Goal: Task Accomplishment & Management: Manage account settings

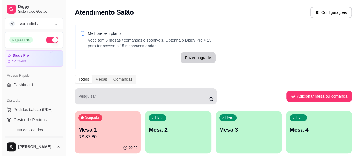
scroll to position [57, 0]
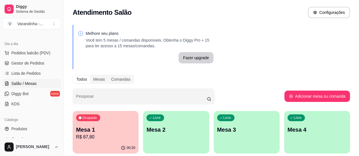
click at [106, 125] on div "Ocupada Mesa 1 R$ 87,80" at bounding box center [106, 126] width 66 height 31
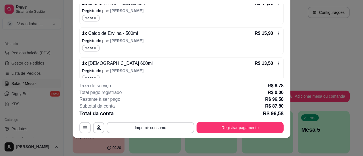
scroll to position [121, 0]
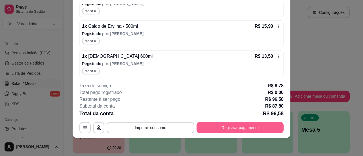
click at [228, 127] on button "Registrar pagamento" at bounding box center [240, 127] width 87 height 11
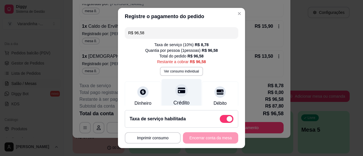
click at [171, 97] on div "Crédito" at bounding box center [182, 95] width 40 height 33
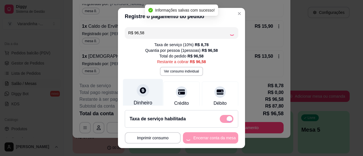
click at [154, 97] on div "Dinheiro" at bounding box center [143, 95] width 40 height 33
type input "R$ 0,00"
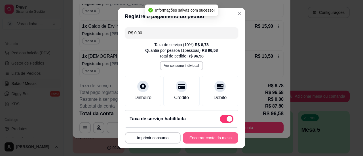
click at [204, 139] on button "Encerrar conta da mesa" at bounding box center [210, 137] width 55 height 11
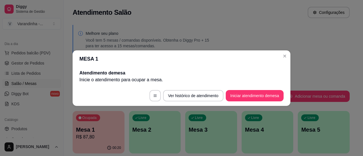
scroll to position [0, 0]
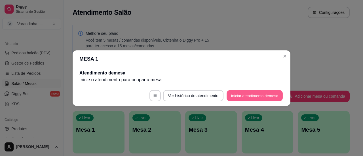
click at [248, 95] on button "Iniciar atendimento de mesa" at bounding box center [255, 95] width 56 height 11
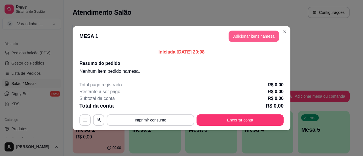
click at [255, 37] on button "Adicionar itens na mesa" at bounding box center [254, 36] width 50 height 11
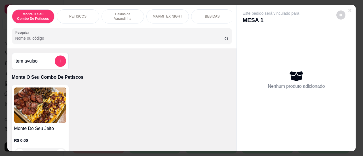
click at [110, 41] on input "Pesquisa" at bounding box center [119, 38] width 209 height 6
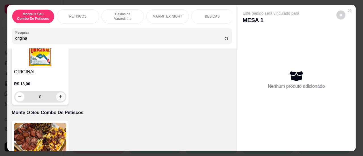
type input "origina"
click at [58, 99] on icon "increase-product-quantity" at bounding box center [60, 97] width 4 height 4
type input "1"
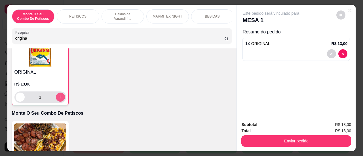
scroll to position [57, 0]
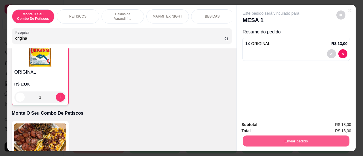
click at [321, 137] on button "Enviar pedido" at bounding box center [296, 141] width 106 height 11
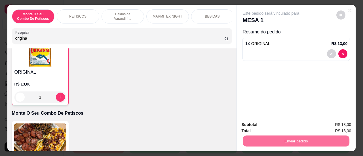
click at [322, 125] on button "Sim, quero registrar" at bounding box center [331, 125] width 42 height 11
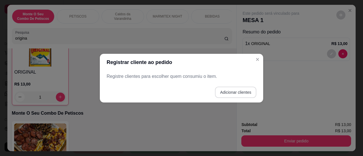
click at [233, 94] on button "Adicionar clientes" at bounding box center [235, 92] width 41 height 11
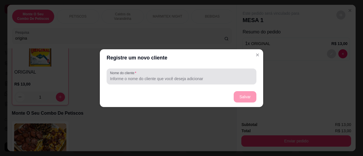
click at [180, 82] on div at bounding box center [181, 76] width 143 height 11
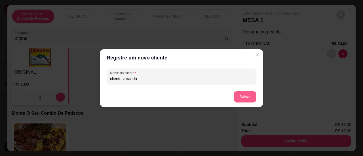
type input "cliente varanda"
click at [240, 99] on button "Salvar" at bounding box center [245, 96] width 23 height 11
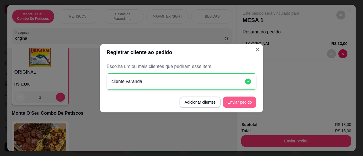
click at [241, 102] on button "Enviar pedido" at bounding box center [239, 102] width 33 height 11
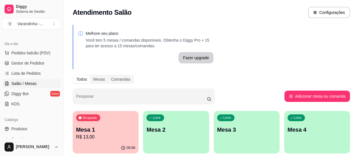
click at [99, 139] on p "R$ 13,00" at bounding box center [105, 137] width 59 height 7
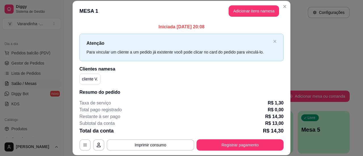
click at [250, 11] on button "Adicionar itens na mesa" at bounding box center [254, 10] width 50 height 11
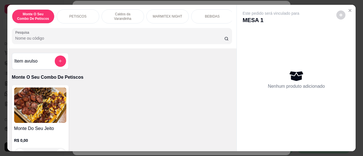
click at [153, 41] on input "Pesquisa" at bounding box center [119, 38] width 209 height 6
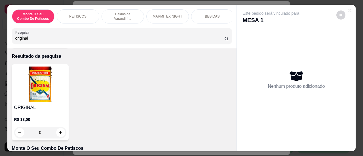
scroll to position [28, 0]
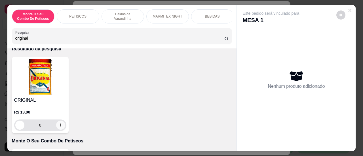
type input "original"
click at [61, 128] on button "increase-product-quantity" at bounding box center [60, 125] width 9 height 9
type input "1"
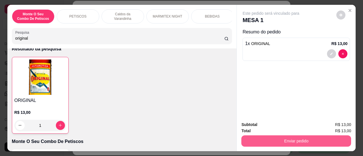
click at [278, 144] on button "Enviar pedido" at bounding box center [296, 141] width 110 height 11
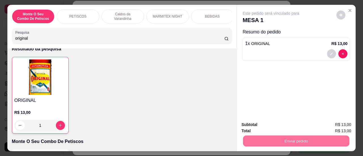
click at [329, 125] on button "Sim, quero registrar" at bounding box center [331, 125] width 42 height 11
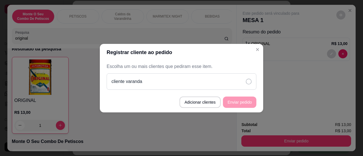
click at [245, 88] on div "cliente varanda" at bounding box center [182, 81] width 150 height 16
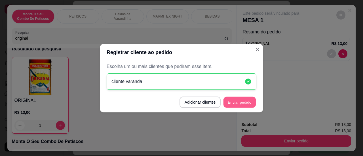
click at [246, 102] on button "Enviar pedido" at bounding box center [240, 102] width 32 height 11
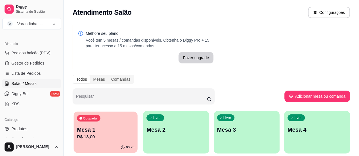
click at [96, 134] on p "Mesa 1" at bounding box center [105, 130] width 57 height 8
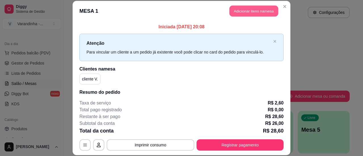
click at [244, 9] on button "Adicionar itens na mesa" at bounding box center [253, 10] width 49 height 11
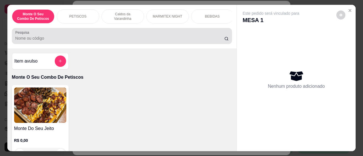
click at [86, 38] on input "Pesquisa" at bounding box center [119, 38] width 209 height 6
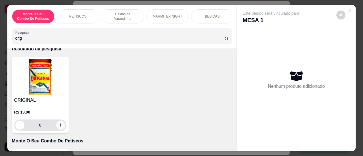
type input "orig"
click at [58, 130] on button "increase-product-quantity" at bounding box center [60, 125] width 9 height 9
type input "1"
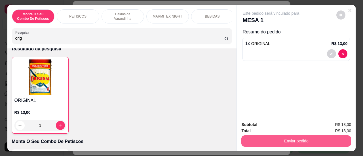
click at [312, 140] on button "Enviar pedido" at bounding box center [296, 141] width 110 height 11
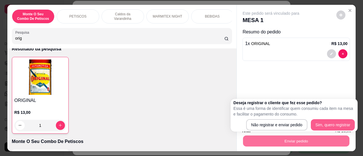
click at [328, 124] on button "Sim, quero registrar" at bounding box center [333, 124] width 44 height 11
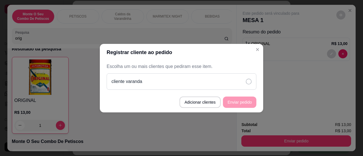
click at [253, 80] on div "cliente varanda" at bounding box center [182, 81] width 150 height 16
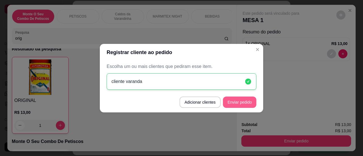
click at [243, 102] on button "Enviar pedido" at bounding box center [239, 102] width 33 height 11
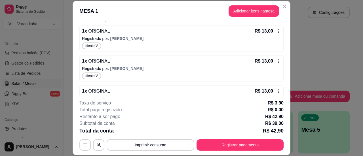
scroll to position [91, 0]
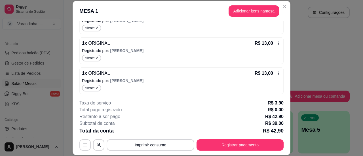
click at [279, 74] on icon at bounding box center [279, 73] width 1 height 4
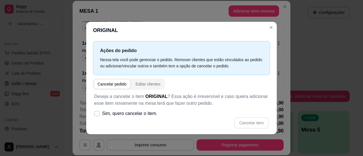
click at [96, 114] on icon at bounding box center [97, 113] width 5 height 3
click at [96, 115] on input "Sim, quero cancelar o item." at bounding box center [96, 117] width 4 height 4
checkbox input "true"
click at [250, 126] on button "Cancelar item" at bounding box center [251, 122] width 35 height 11
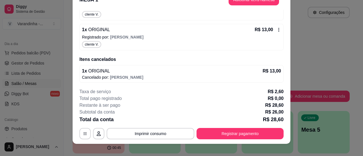
scroll to position [0, 0]
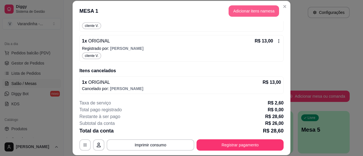
click at [253, 6] on button "Adicionar itens na mesa" at bounding box center [254, 10] width 50 height 11
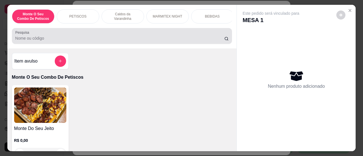
click at [77, 41] on input "Pesquisa" at bounding box center [119, 38] width 209 height 6
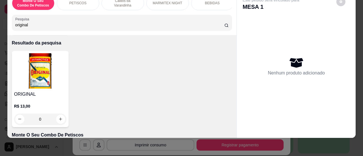
scroll to position [28, 0]
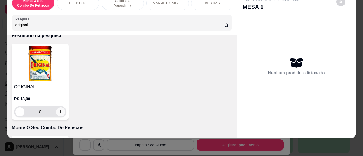
type input "original"
click at [60, 110] on icon "increase-product-quantity" at bounding box center [60, 112] width 4 height 4
type input "1"
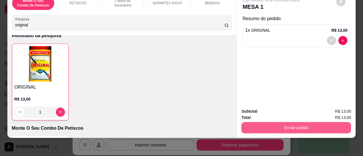
click at [289, 122] on button "Enviar pedido" at bounding box center [296, 127] width 110 height 11
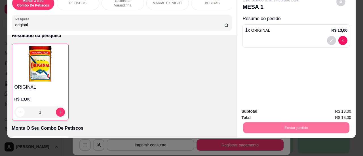
click at [331, 107] on button "Sim, quero registrar" at bounding box center [331, 109] width 42 height 11
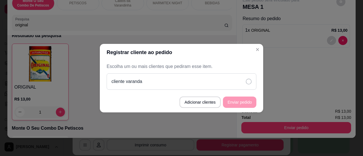
click at [251, 84] on icon at bounding box center [249, 82] width 6 height 6
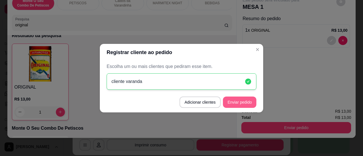
click at [240, 106] on button "Enviar pedido" at bounding box center [239, 102] width 33 height 11
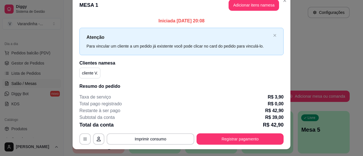
scroll to position [0, 0]
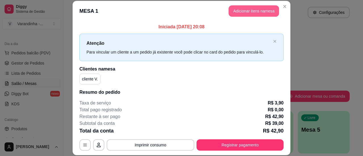
click at [251, 11] on button "Adicionar itens na mesa" at bounding box center [254, 10] width 50 height 11
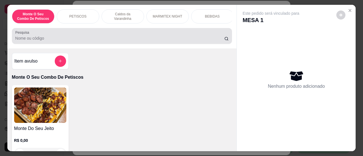
click at [140, 38] on input "Pesquisa" at bounding box center [119, 38] width 209 height 6
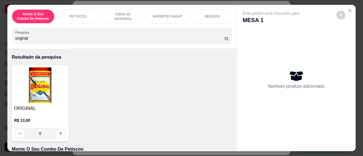
scroll to position [28, 0]
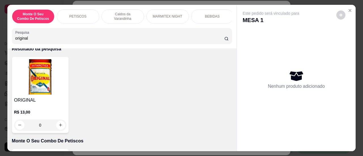
type input "original"
click at [57, 133] on div "ORIGINAL R$ 13,00 0" at bounding box center [40, 95] width 57 height 76
click at [58, 127] on icon "increase-product-quantity" at bounding box center [60, 125] width 4 height 4
type input "1"
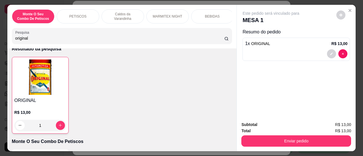
drag, startPoint x: 107, startPoint y: 37, endPoint x: 0, endPoint y: 31, distance: 106.8
click at [0, 31] on div "Monte O Seu Combo De Petiscos PETISCOS Caldos da Varandinha MARMITEX NIGHT BEBI…" at bounding box center [181, 78] width 363 height 156
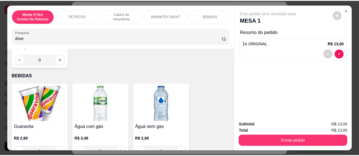
scroll to position [810, 0]
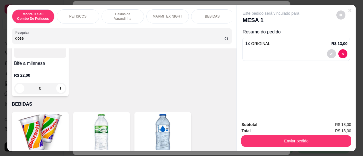
type input "dose"
click at [279, 146] on div "Subtotal R$ 13,00 Total R$ 13,00 Enviar pedido" at bounding box center [296, 134] width 119 height 34
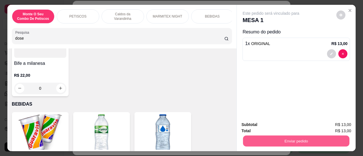
click at [281, 140] on button "Enviar pedido" at bounding box center [296, 141] width 106 height 11
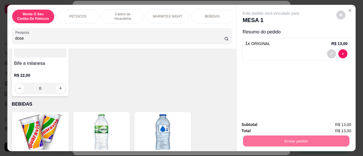
click at [345, 126] on button "Sim, quero registrar" at bounding box center [331, 125] width 41 height 10
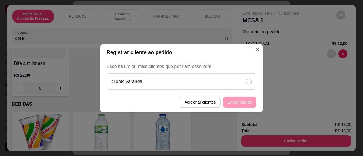
click at [251, 83] on icon at bounding box center [249, 82] width 6 height 6
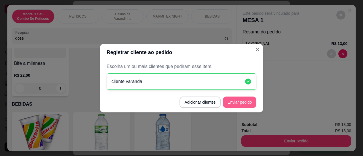
click at [247, 98] on button "Enviar pedido" at bounding box center [239, 102] width 33 height 11
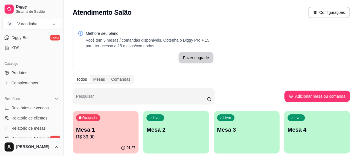
scroll to position [113, 0]
click at [38, 72] on link "Produtos" at bounding box center [31, 72] width 59 height 9
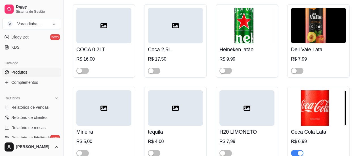
scroll to position [3120, 0]
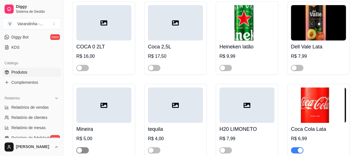
click at [86, 148] on span "button" at bounding box center [82, 151] width 12 height 6
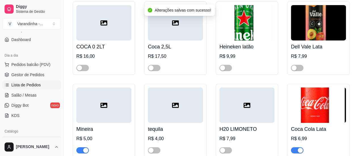
scroll to position [57, 0]
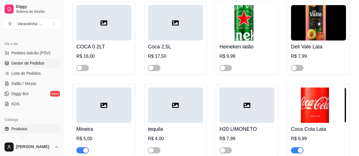
click at [37, 60] on span "Gestor de Pedidos" at bounding box center [27, 63] width 33 height 6
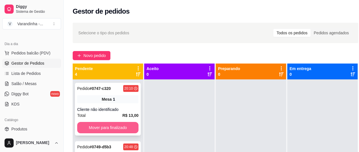
click at [108, 129] on button "Mover para finalizado" at bounding box center [107, 127] width 61 height 11
click at [109, 128] on button "Mover para finalizado" at bounding box center [107, 127] width 61 height 11
click at [109, 128] on button "Mover para finalizado" at bounding box center [108, 127] width 60 height 11
click at [109, 128] on button "Mover para finalizado" at bounding box center [107, 127] width 61 height 11
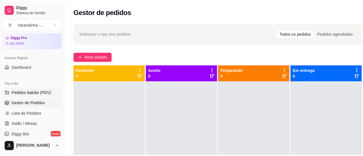
scroll to position [28, 0]
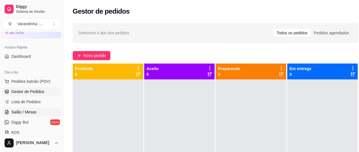
click at [33, 111] on span "Salão / Mesas" at bounding box center [23, 112] width 25 height 6
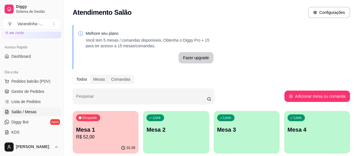
click at [109, 131] on p "Mesa 1" at bounding box center [105, 130] width 59 height 8
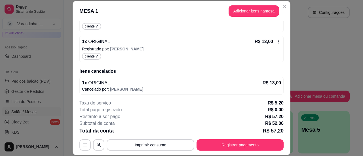
scroll to position [153, 0]
click at [254, 7] on button "Adicionar itens na mesa" at bounding box center [253, 10] width 49 height 11
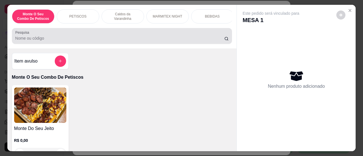
click at [142, 38] on input "Pesquisa" at bounding box center [119, 38] width 209 height 6
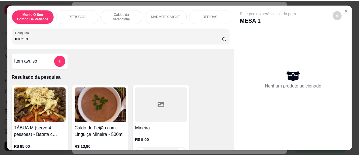
scroll to position [57, 0]
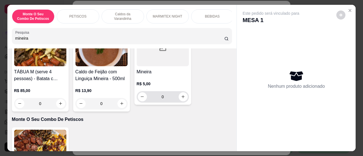
type input "mineira"
click at [185, 98] on button "increase-product-quantity" at bounding box center [183, 96] width 9 height 9
type input "1"
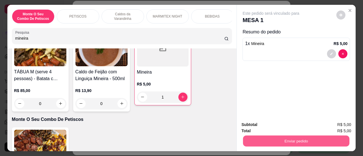
click at [323, 138] on button "Enviar pedido" at bounding box center [296, 141] width 106 height 11
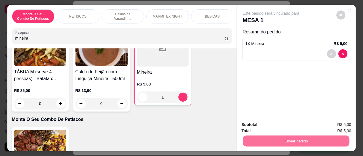
click at [333, 122] on button "Sim, quero registrar" at bounding box center [331, 125] width 41 height 10
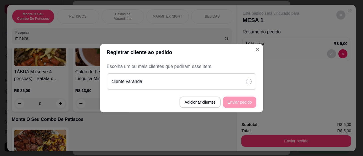
click at [251, 83] on icon at bounding box center [249, 82] width 6 height 6
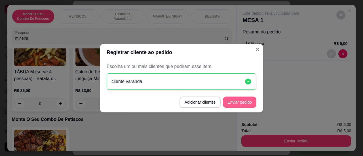
click at [246, 102] on button "Enviar pedido" at bounding box center [239, 102] width 33 height 11
